Goal: Information Seeking & Learning: Understand process/instructions

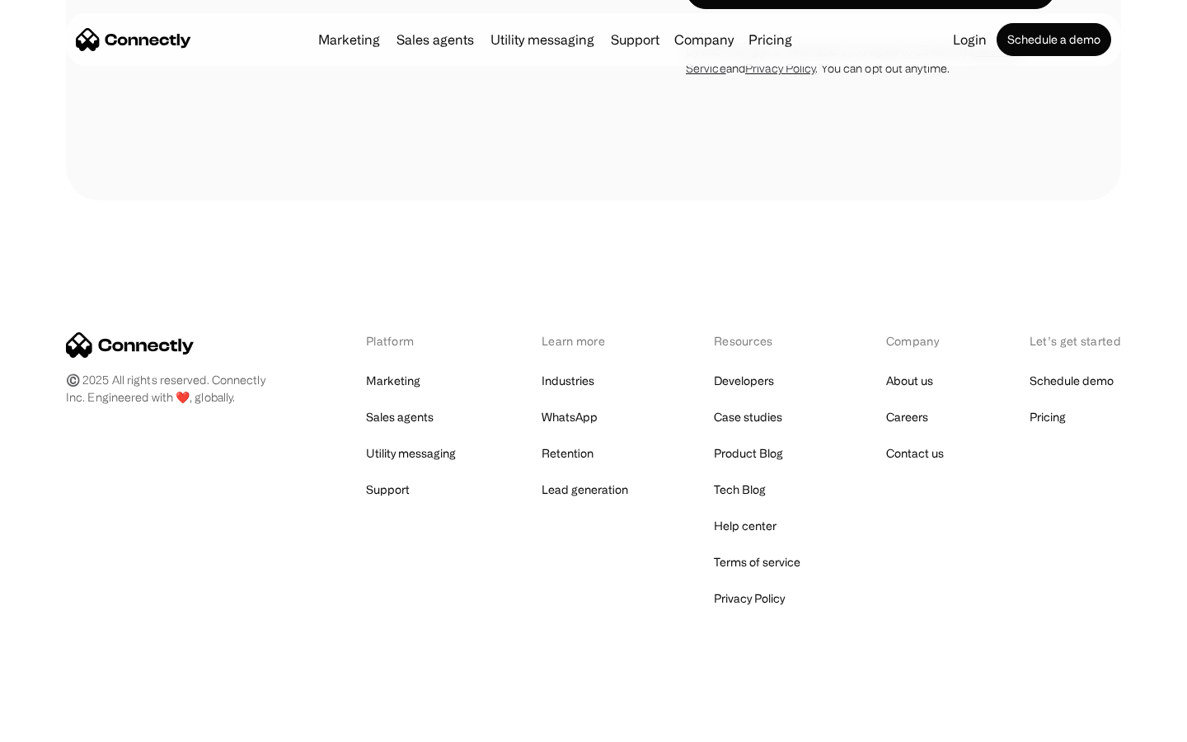
scroll to position [1518, 0]
